Goal: Transaction & Acquisition: Obtain resource

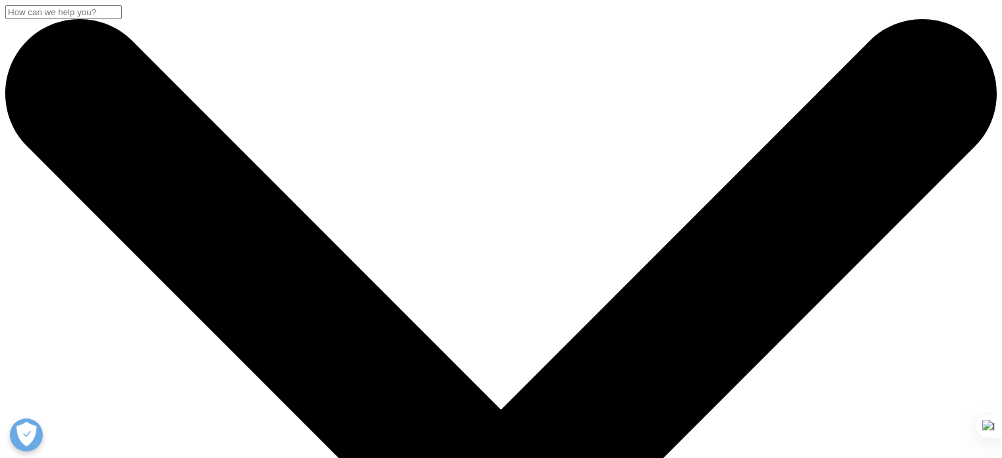
scroll to position [132, 0]
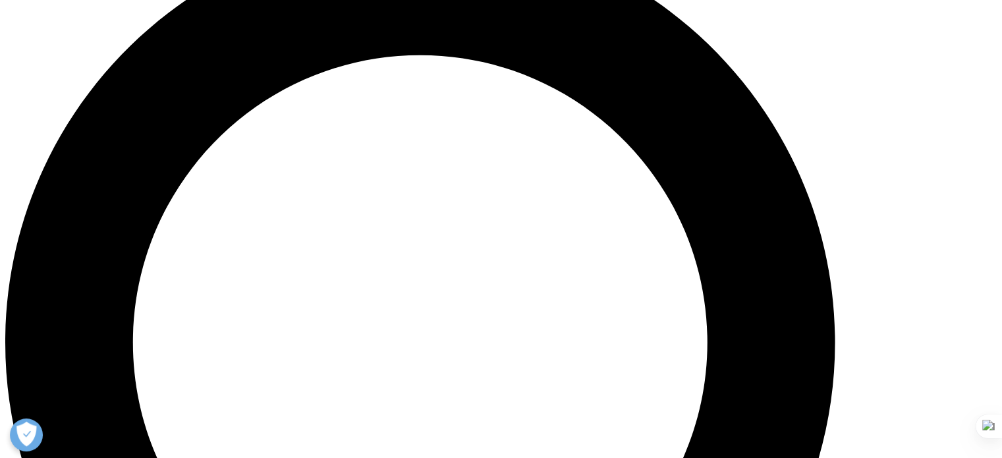
scroll to position [988, 0]
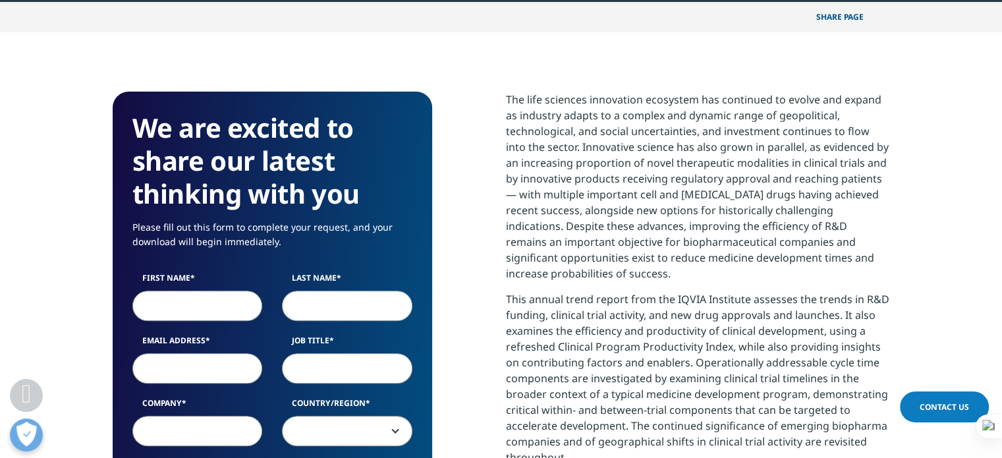
scroll to position [461, 0]
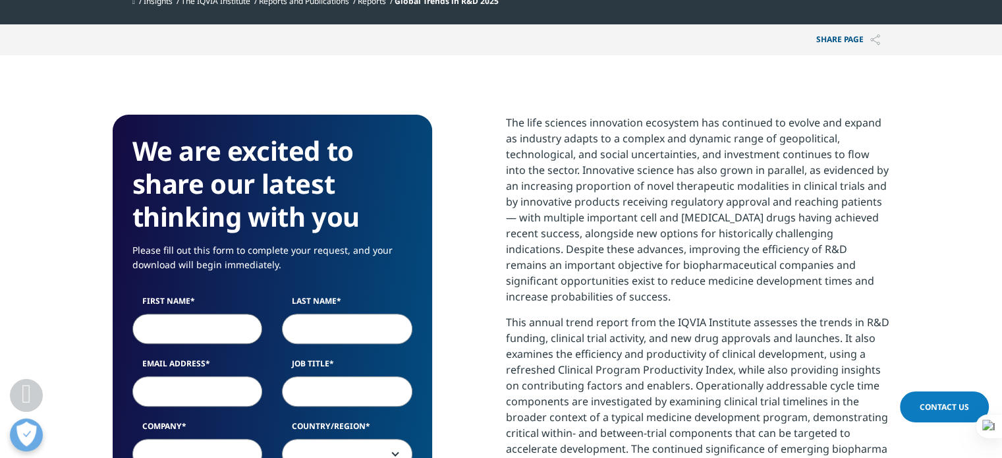
click at [200, 327] on input "First Name" at bounding box center [197, 328] width 130 height 30
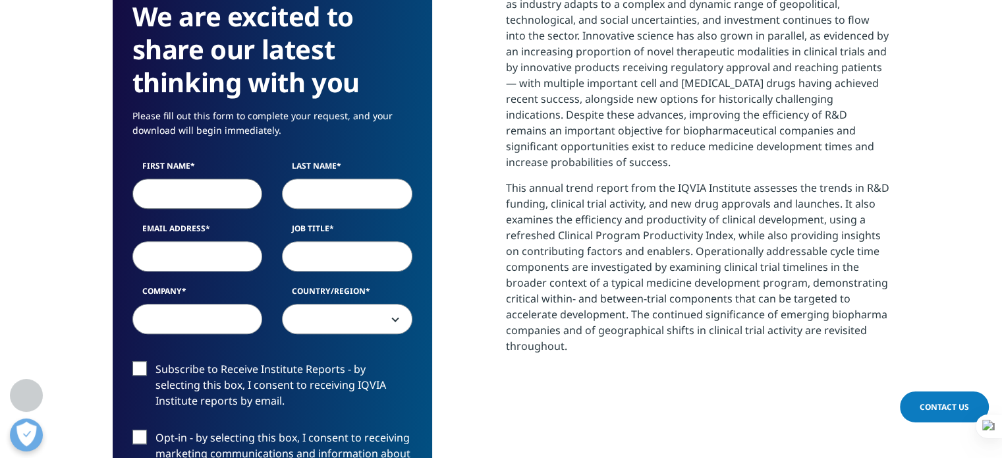
scroll to position [593, 0]
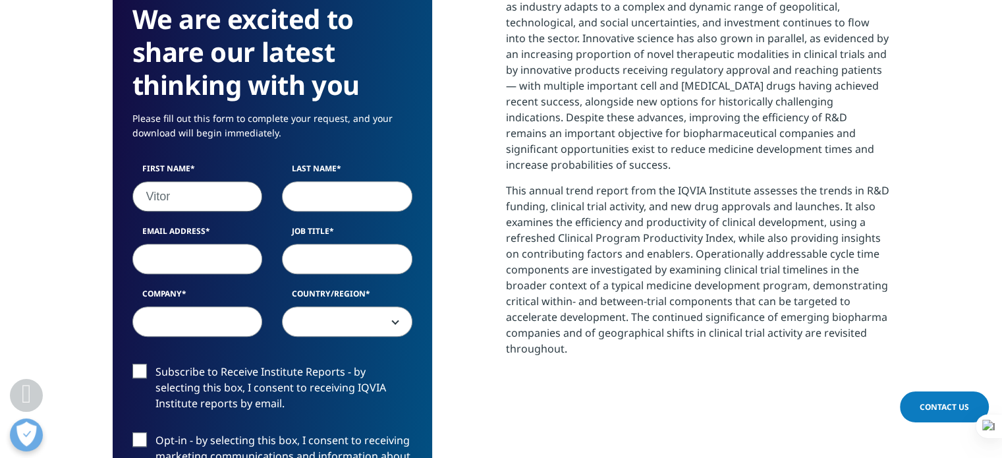
type input "Vitor"
click at [315, 189] on input "Last Name" at bounding box center [347, 196] width 130 height 30
type input "Ferreira"
click at [161, 252] on input "Email Address" at bounding box center [197, 259] width 130 height 30
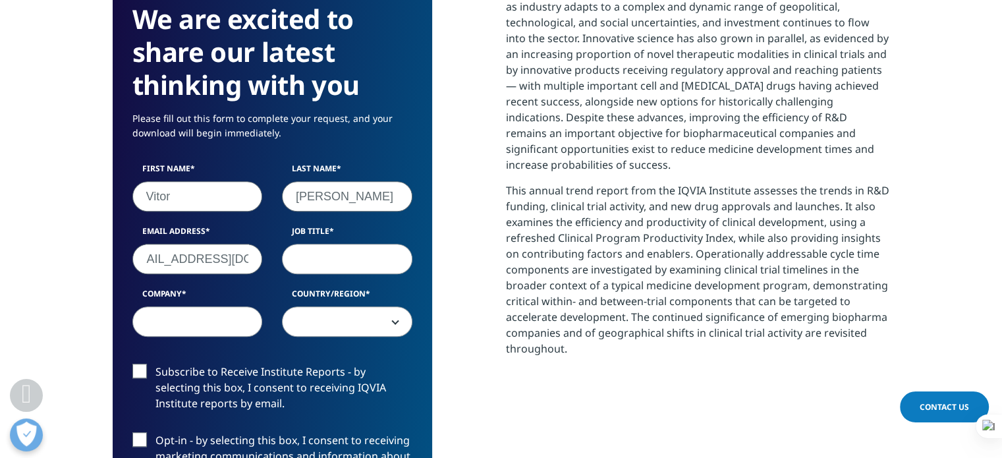
click at [212, 258] on input "torvidesign@gmail.com" at bounding box center [197, 259] width 130 height 30
drag, startPoint x: 174, startPoint y: 263, endPoint x: 95, endPoint y: 266, distance: 79.1
click at [95, 266] on section "We are excited to share our latest thinking with you Please fill out this form …" at bounding box center [501, 347] width 1002 height 847
type input "torvidesign@gmail.com"
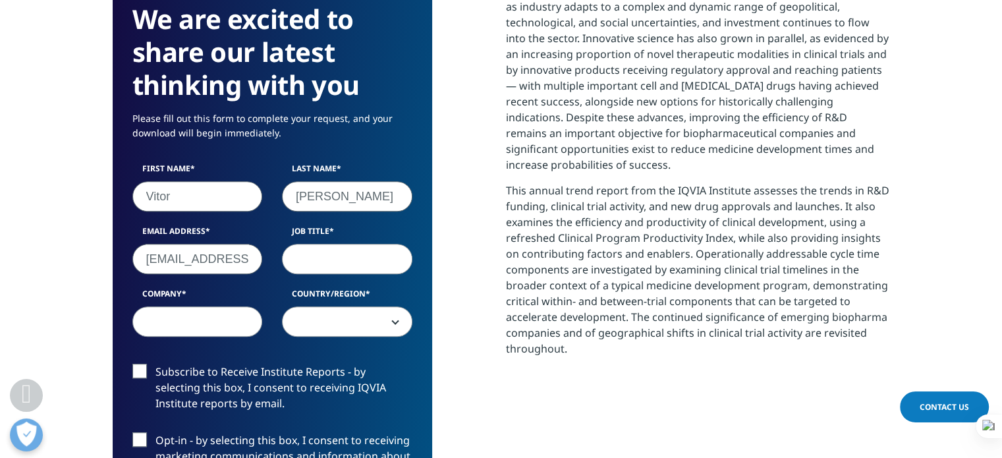
click at [329, 258] on input "Job Title" at bounding box center [347, 259] width 130 height 30
type input "UX Designer"
click at [204, 331] on input "Company" at bounding box center [197, 321] width 130 height 30
drag, startPoint x: 201, startPoint y: 322, endPoint x: 131, endPoint y: 326, distance: 70.0
click at [131, 326] on div "Company Personal" at bounding box center [198, 312] width 150 height 49
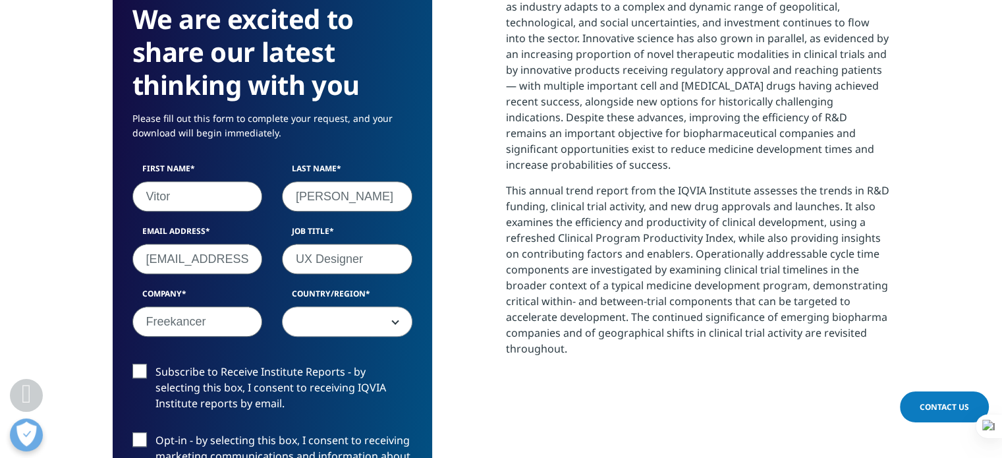
drag, startPoint x: 177, startPoint y: 324, endPoint x: 168, endPoint y: 323, distance: 8.6
click at [168, 323] on input "Freekancer" at bounding box center [197, 321] width 130 height 30
type input "Freelancer"
click at [327, 322] on span at bounding box center [347, 322] width 129 height 30
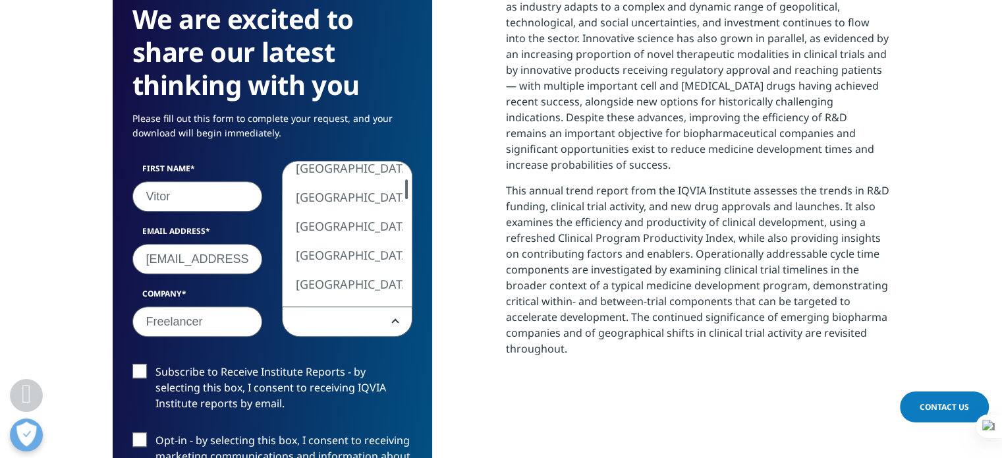
click at [405, 185] on div at bounding box center [406, 189] width 3 height 20
select select "[GEOGRAPHIC_DATA]"
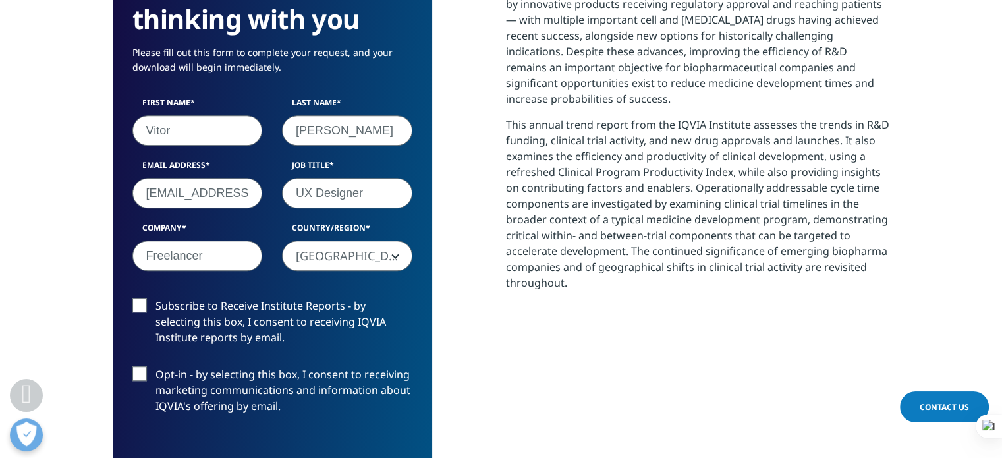
scroll to position [791, 0]
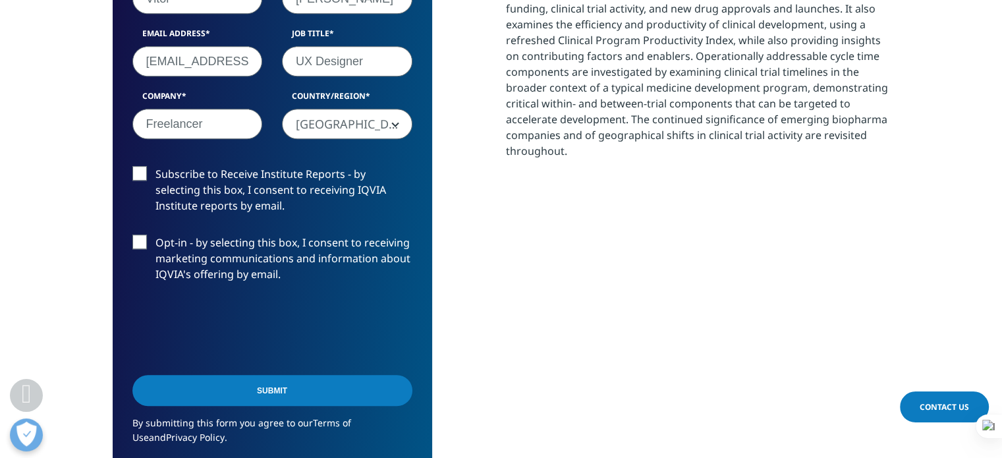
click at [142, 173] on label "Subscribe to Receive Institute Reports - by selecting this box, I consent to re…" at bounding box center [272, 193] width 280 height 55
click at [156, 166] on input "Subscribe to Receive Institute Reports - by selecting this box, I consent to re…" at bounding box center [156, 166] width 0 height 0
click at [142, 240] on label "Opt-in - by selecting this box, I consent to receiving marketing communications…" at bounding box center [272, 262] width 280 height 55
click at [156, 235] on input "Opt-in - by selecting this box, I consent to receiving marketing communications…" at bounding box center [156, 235] width 0 height 0
click at [267, 389] on input "Submit" at bounding box center [272, 390] width 280 height 31
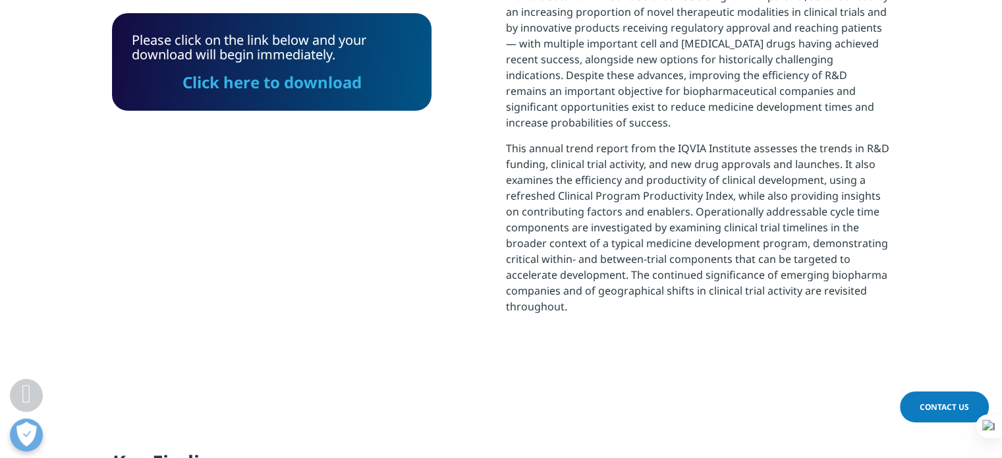
scroll to position [793, 0]
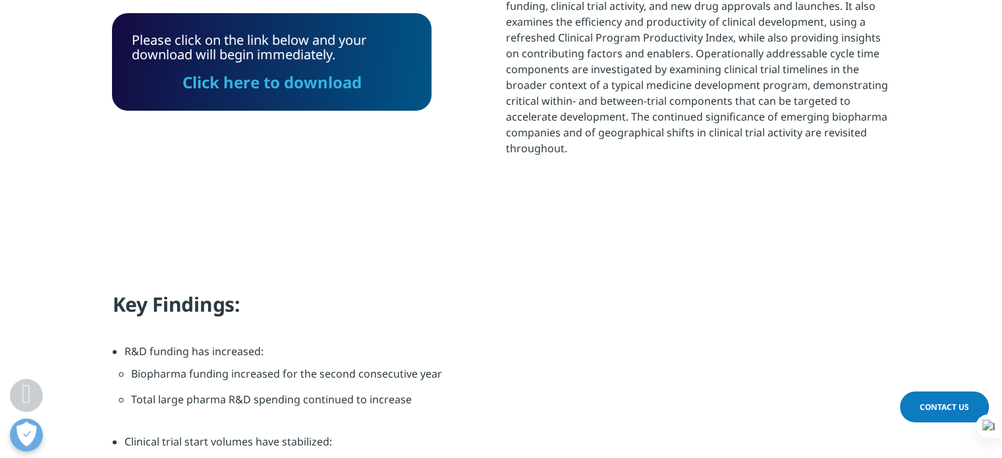
click at [273, 85] on link "Click here to download" at bounding box center [272, 82] width 179 height 22
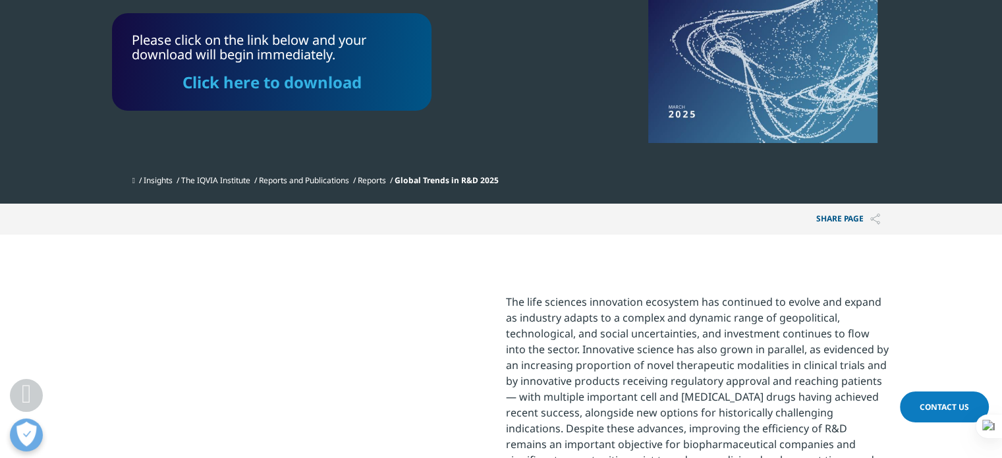
scroll to position [0, 0]
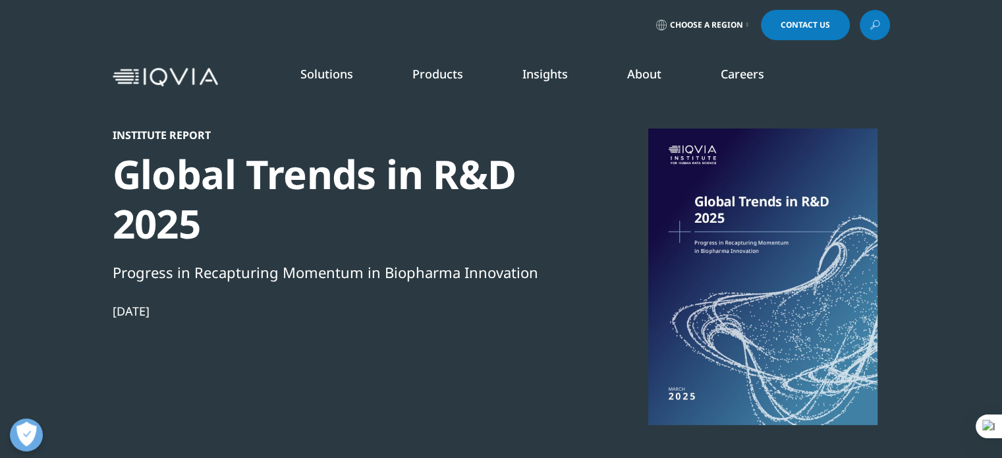
click at [186, 67] on div "Solutions quick find a capability Clear Search Loading SOLUTIONS Research & Dev…" at bounding box center [502, 77] width 778 height 62
click at [186, 72] on img at bounding box center [165, 77] width 105 height 19
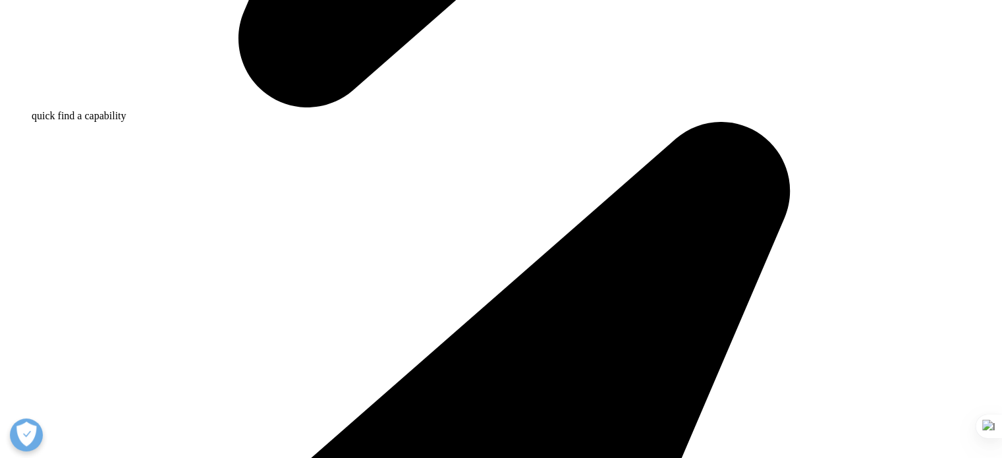
scroll to position [1318, 0]
